Goal: Entertainment & Leisure: Browse casually

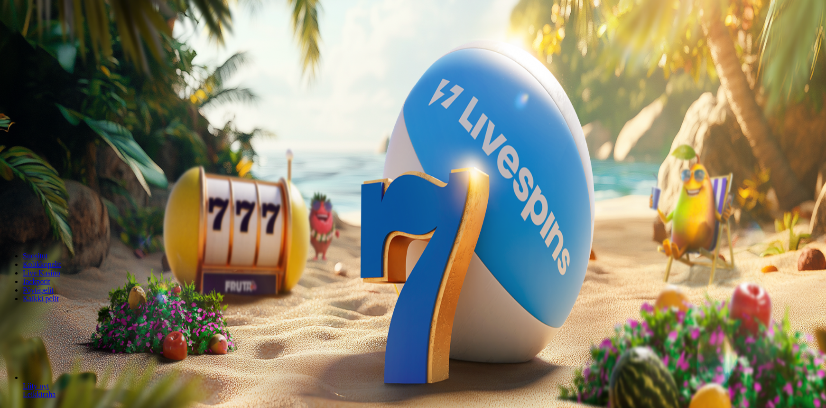
click at [54, 38] on span "Kirjaudu" at bounding box center [65, 34] width 23 height 7
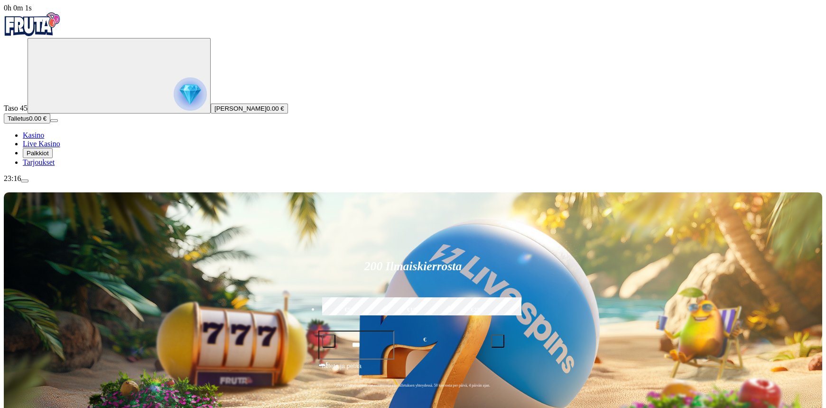
click at [174, 106] on img "Primary" at bounding box center [190, 93] width 33 height 33
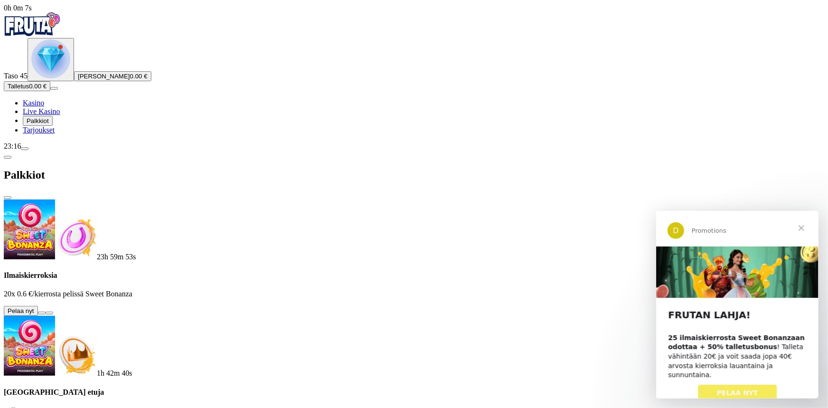
scroll to position [302, 0]
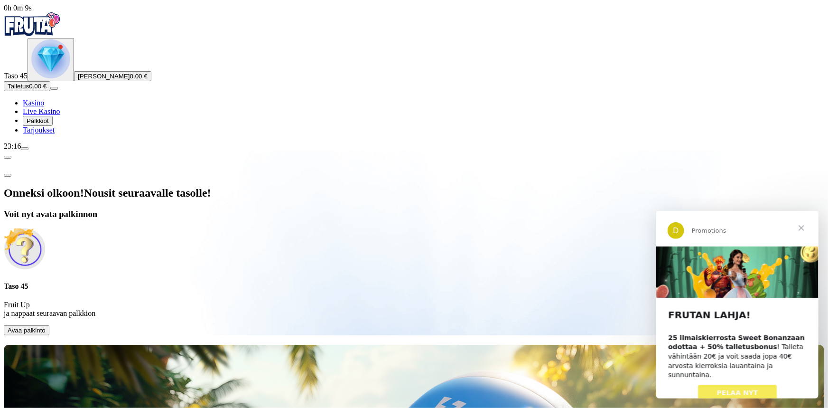
click at [46, 326] on span "Avaa palkinto" at bounding box center [27, 329] width 38 height 7
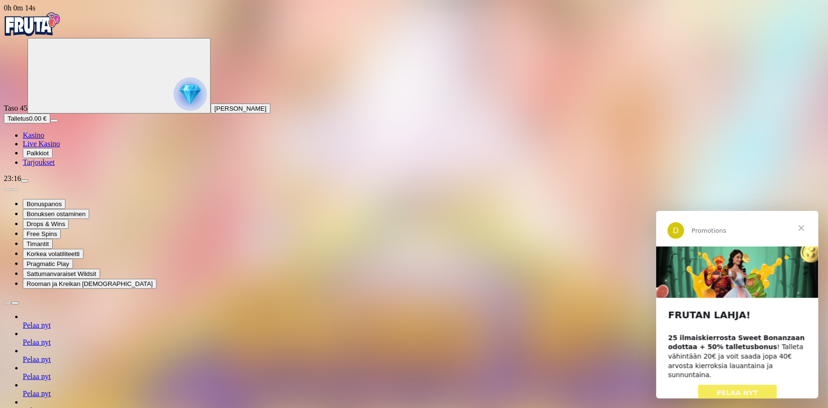
click at [803, 224] on span "Sulje" at bounding box center [801, 227] width 34 height 34
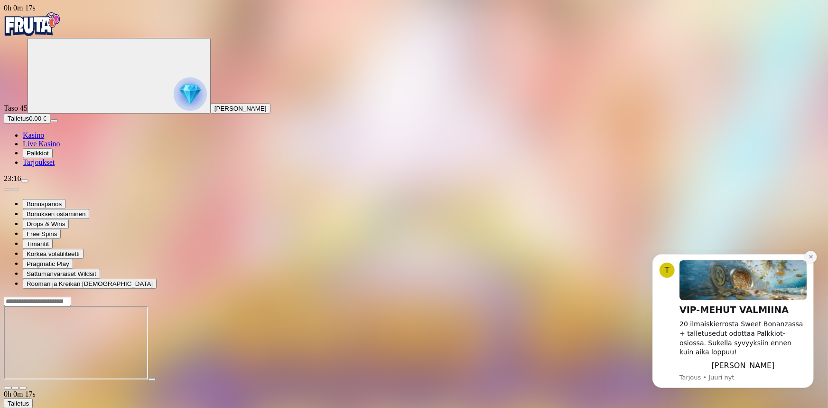
click at [811, 259] on icon "Dismiss notification" at bounding box center [810, 255] width 5 height 5
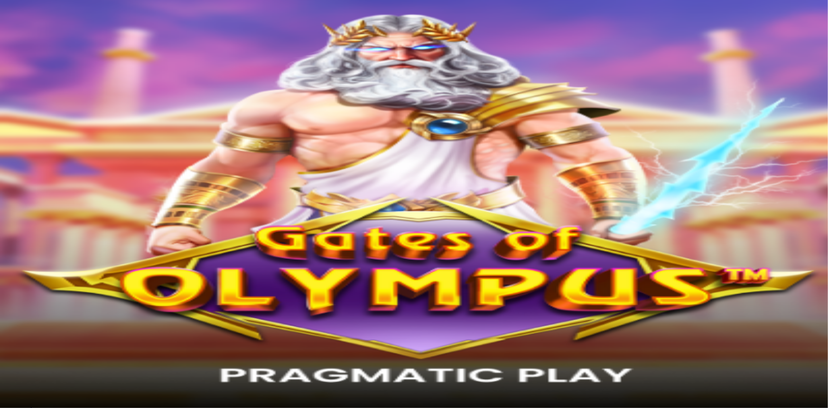
click at [44, 139] on span "Kasino" at bounding box center [33, 135] width 21 height 8
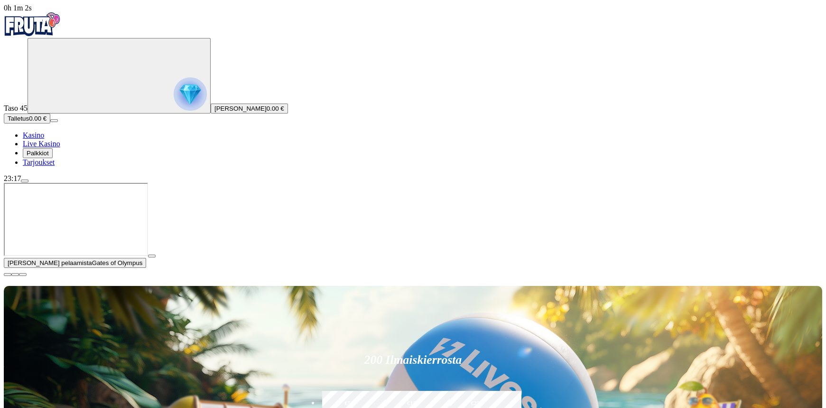
click at [25, 181] on span "menu icon" at bounding box center [25, 181] width 0 height 0
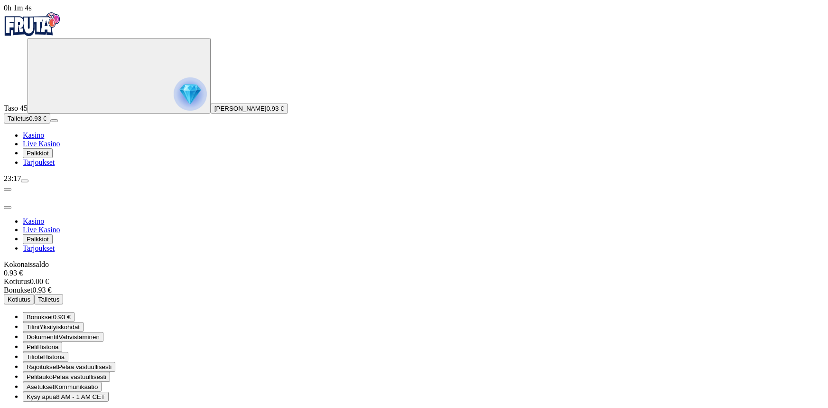
click at [55, 166] on span "Tarjoukset" at bounding box center [39, 162] width 32 height 8
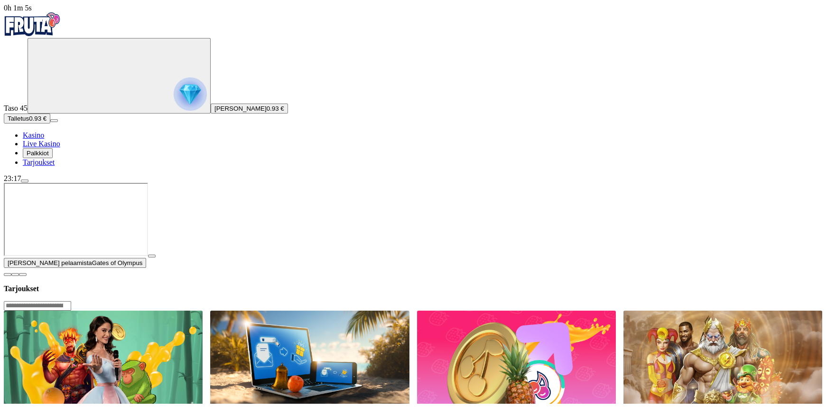
click at [52, 158] on button "Palkkiot" at bounding box center [38, 153] width 30 height 10
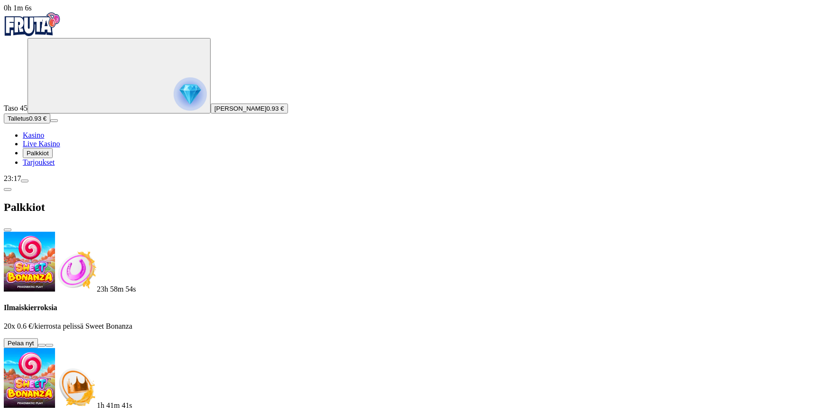
click at [46, 344] on button at bounding box center [42, 345] width 8 height 3
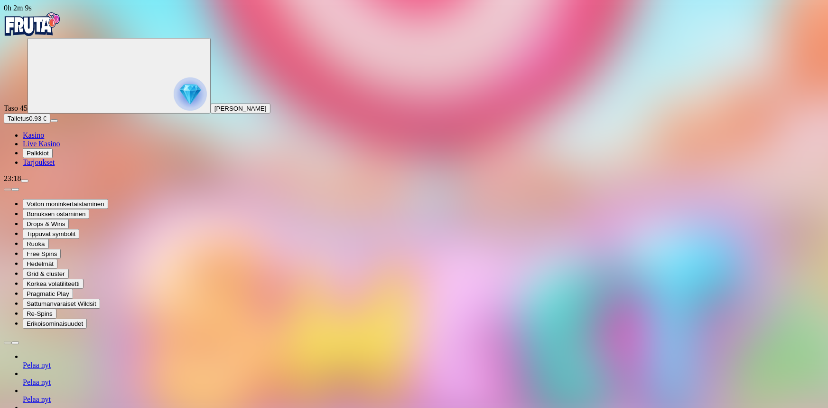
click at [44, 139] on span "Kasino" at bounding box center [33, 135] width 21 height 8
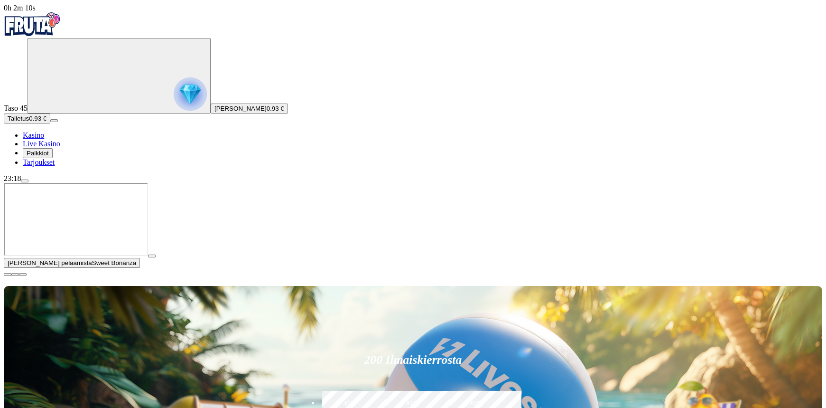
scroll to position [43, 0]
